Goal: Transaction & Acquisition: Purchase product/service

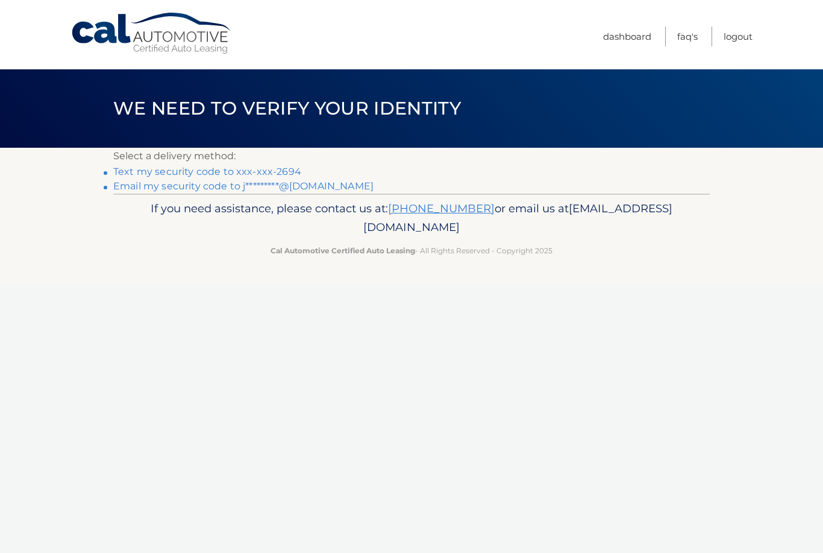
click at [286, 170] on link "Text my security code to xxx-xxx-2694" at bounding box center [207, 171] width 188 height 11
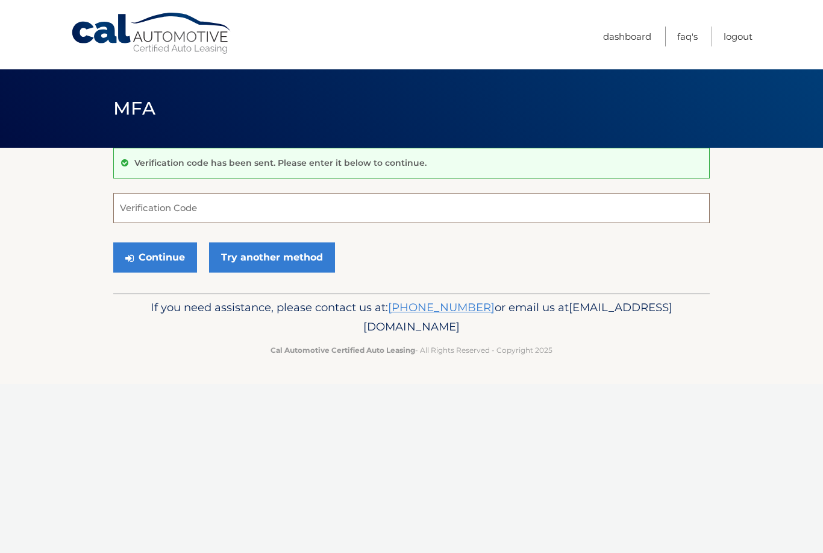
click at [176, 206] on input "Verification Code" at bounding box center [411, 208] width 597 height 30
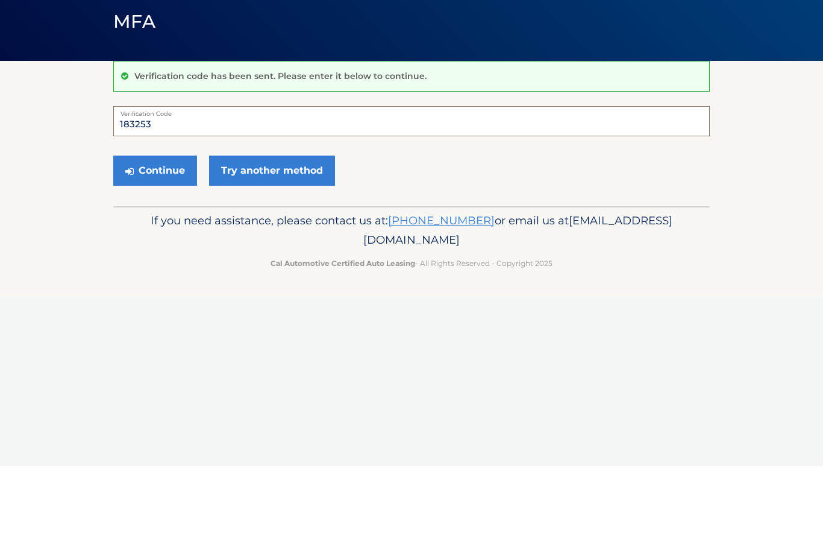
type input "183253"
click at [157, 242] on button "Continue" at bounding box center [155, 257] width 84 height 30
click at [159, 256] on button "Continue" at bounding box center [155, 257] width 84 height 30
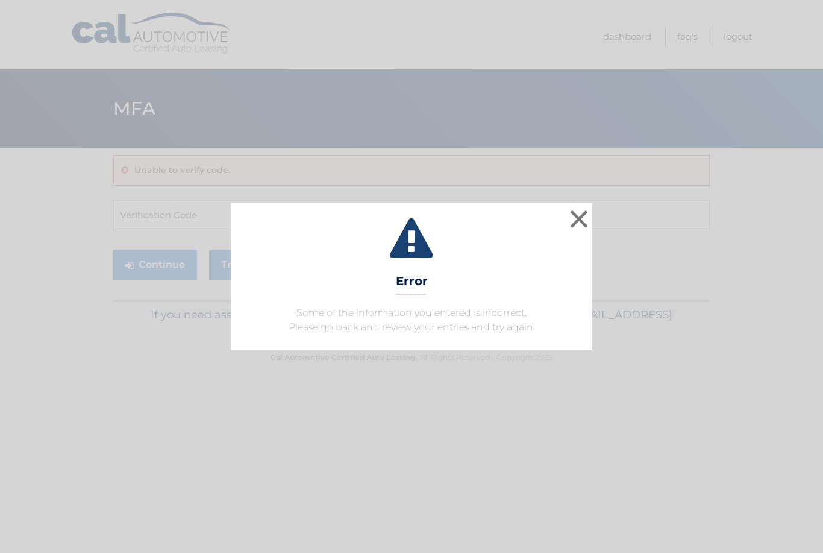
click at [579, 220] on button "×" at bounding box center [579, 219] width 24 height 24
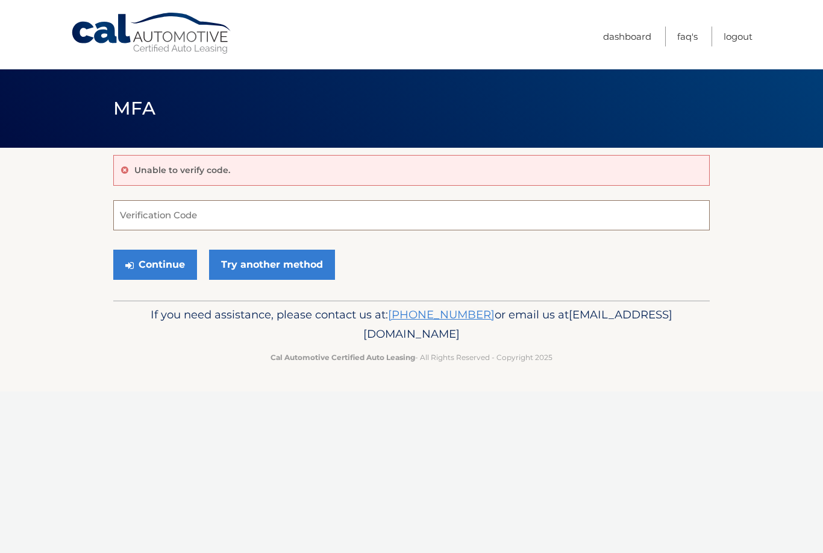
click at [215, 218] on input "Verification Code" at bounding box center [411, 215] width 597 height 30
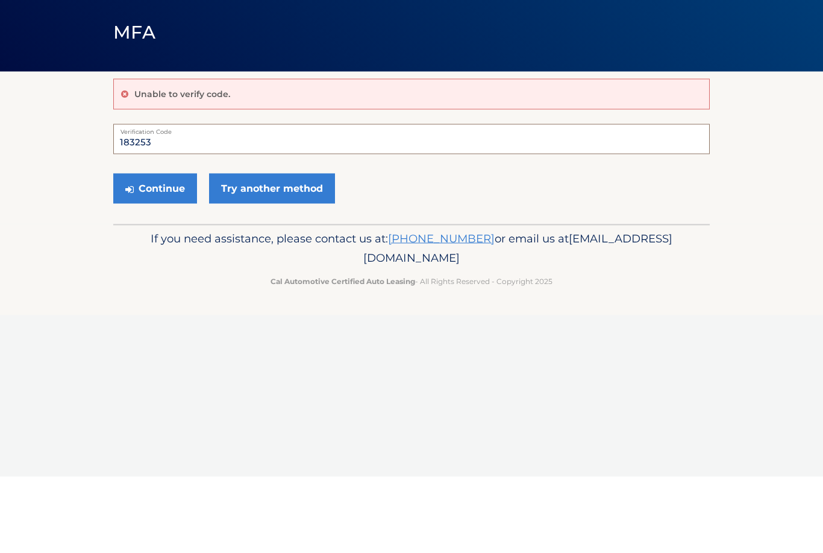
type input "183253"
click at [160, 250] on button "Continue" at bounding box center [155, 265] width 84 height 30
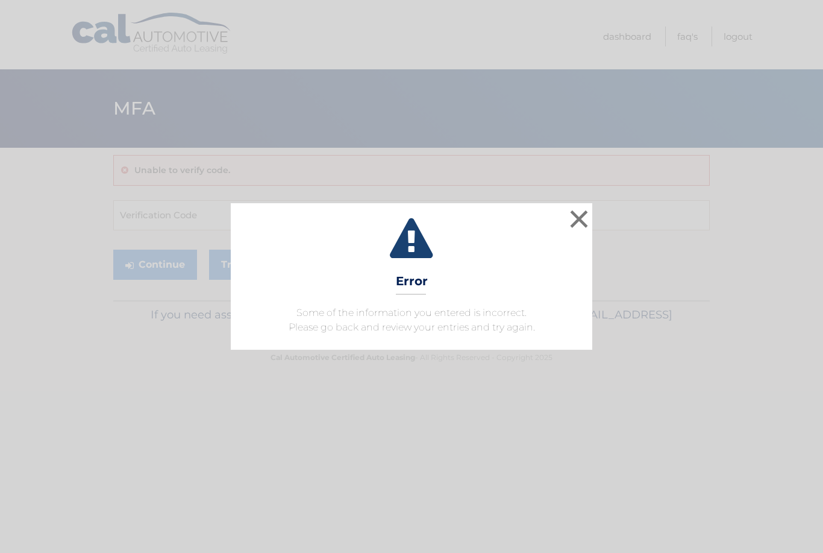
click at [588, 223] on button "×" at bounding box center [579, 219] width 24 height 24
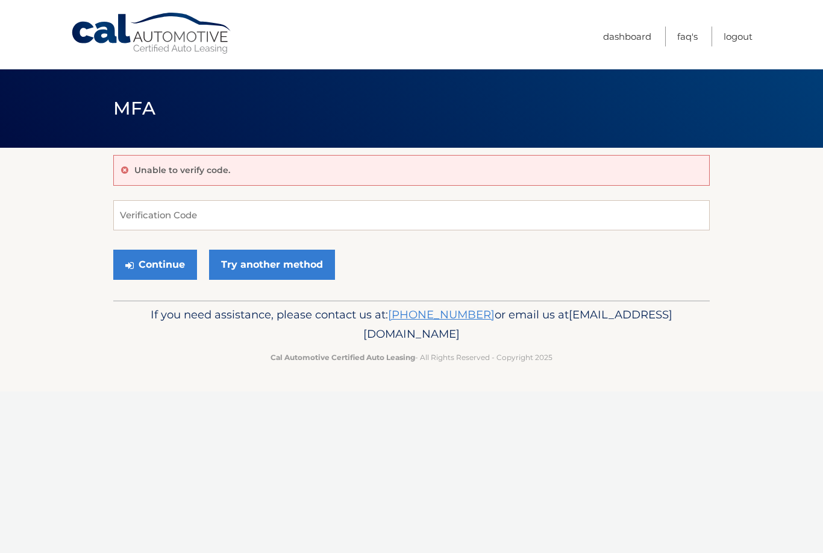
click at [285, 269] on link "Try another method" at bounding box center [272, 265] width 126 height 30
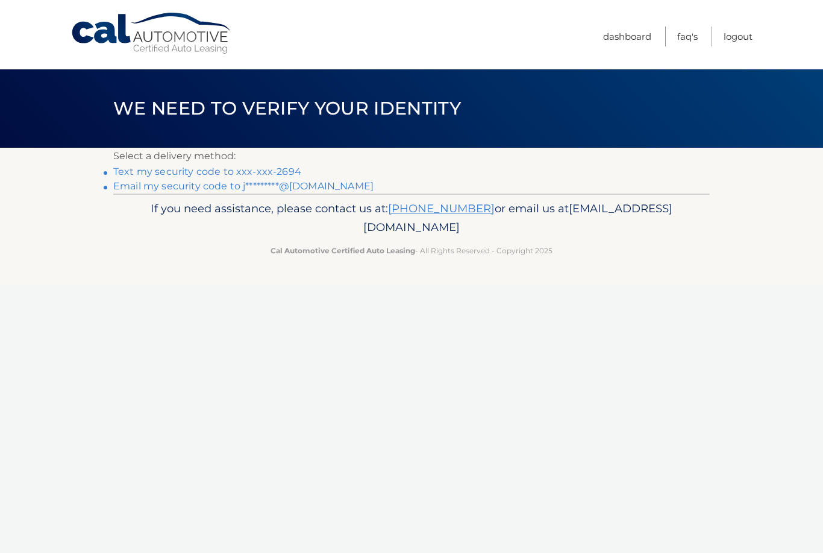
click at [312, 190] on link "Email my security code to j*********@aol.com" at bounding box center [243, 185] width 260 height 11
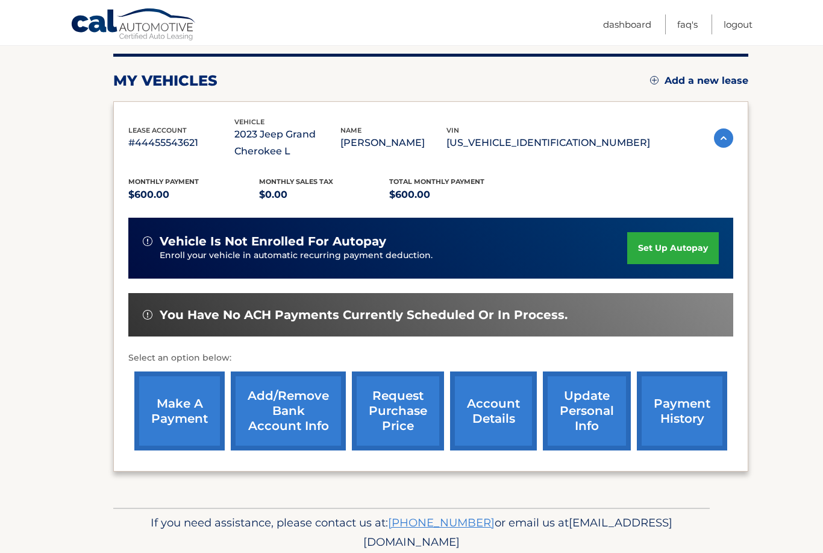
scroll to position [153, 0]
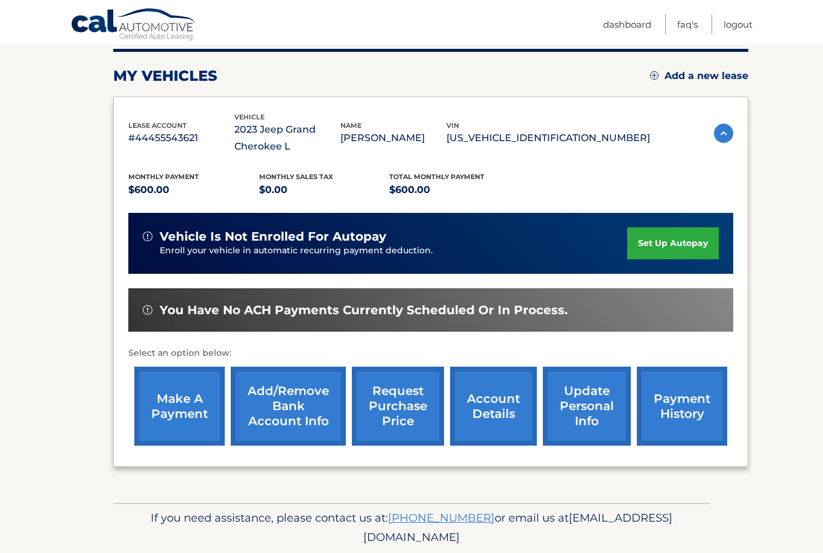
click at [189, 395] on link "make a payment" at bounding box center [179, 406] width 90 height 79
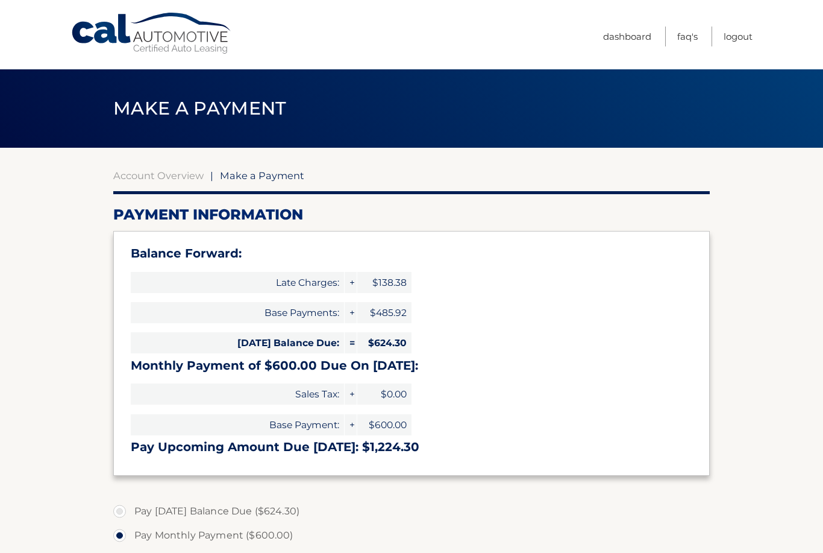
select select "OGZiZmYyMjctZmM2OS00YjU2LWFmNDAtMTRjZjBkMDg3OGQ5"
click at [124, 503] on label "Pay Today's Balance Due ($624.30)" at bounding box center [411, 511] width 597 height 24
click at [124, 503] on input "Pay Today's Balance Due ($624.30)" at bounding box center [124, 508] width 12 height 19
radio input "true"
type input "624.30"
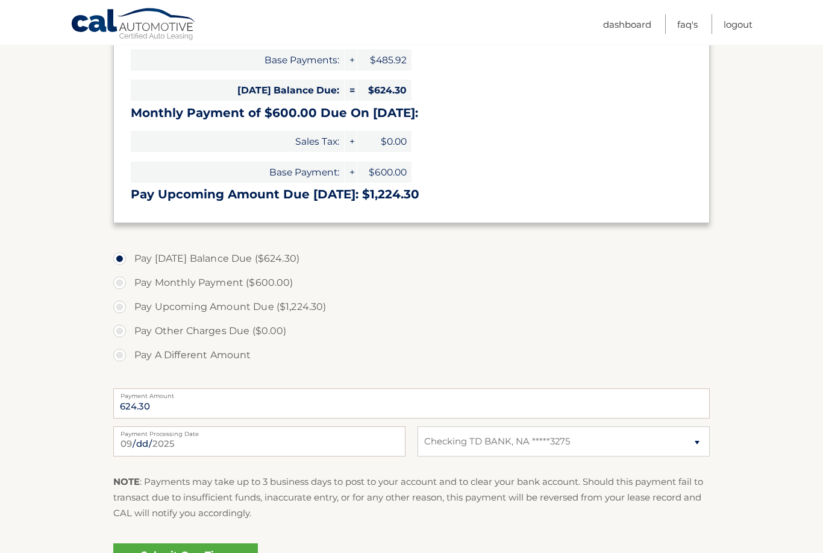
scroll to position [253, 0]
click at [207, 552] on link "Submit One Time Payment" at bounding box center [185, 562] width 145 height 39
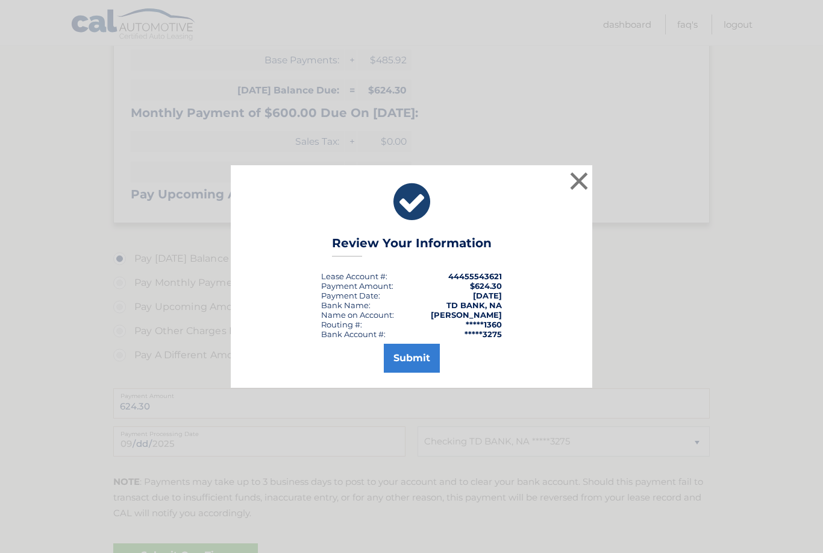
click at [416, 371] on button "Submit" at bounding box center [412, 358] width 56 height 29
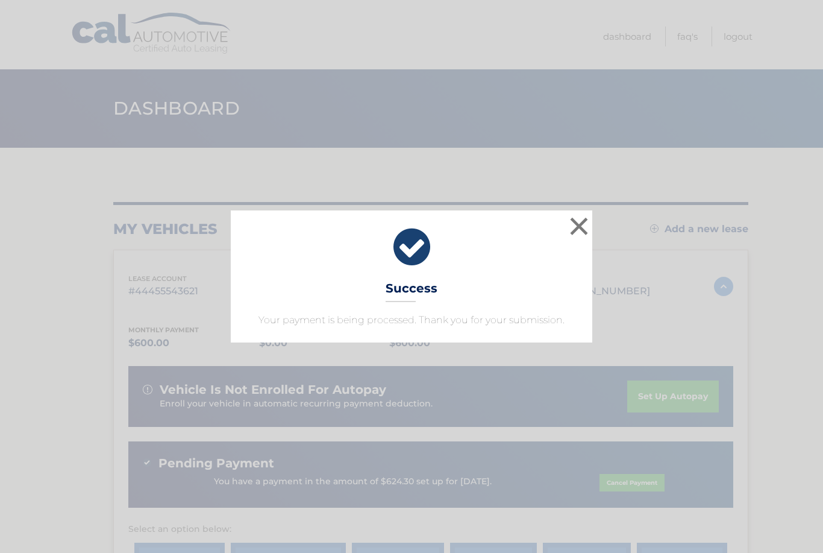
click at [573, 227] on button "×" at bounding box center [579, 226] width 24 height 24
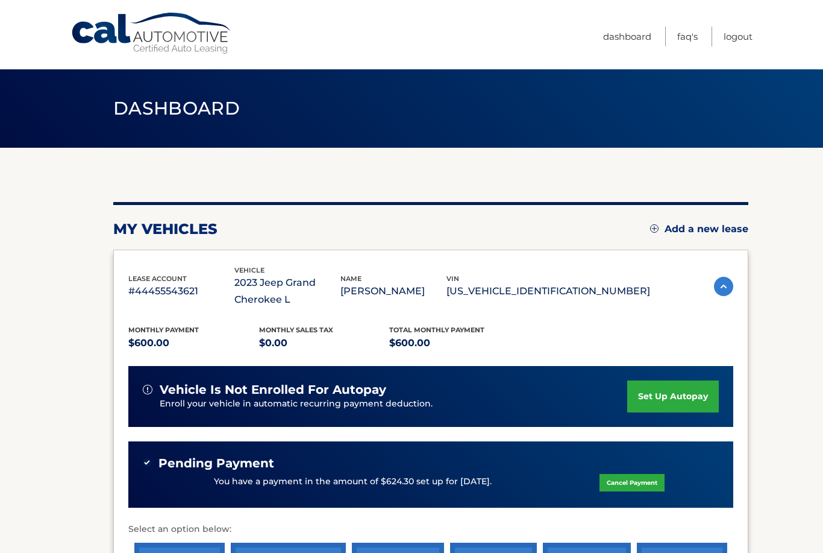
click at [751, 39] on link "Logout" at bounding box center [738, 37] width 29 height 20
